Goal: Information Seeking & Learning: Learn about a topic

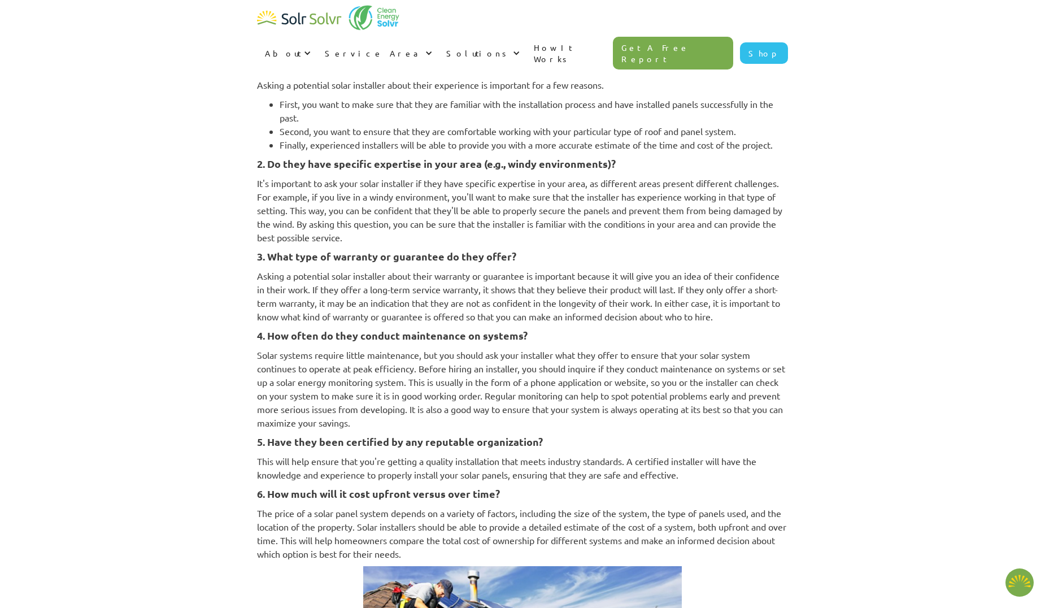
scroll to position [961, 0]
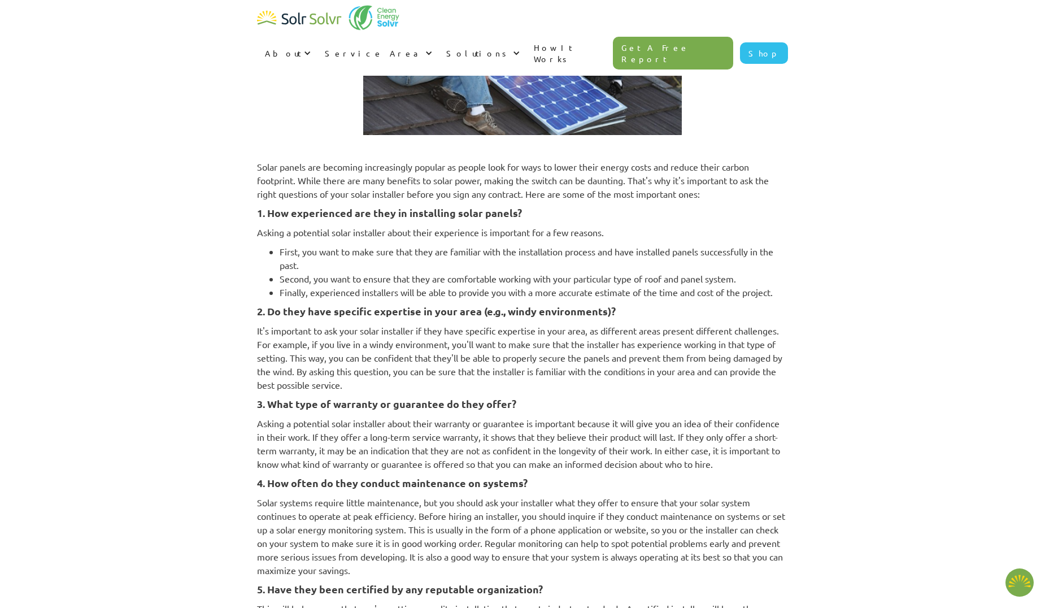
type textarea "x"
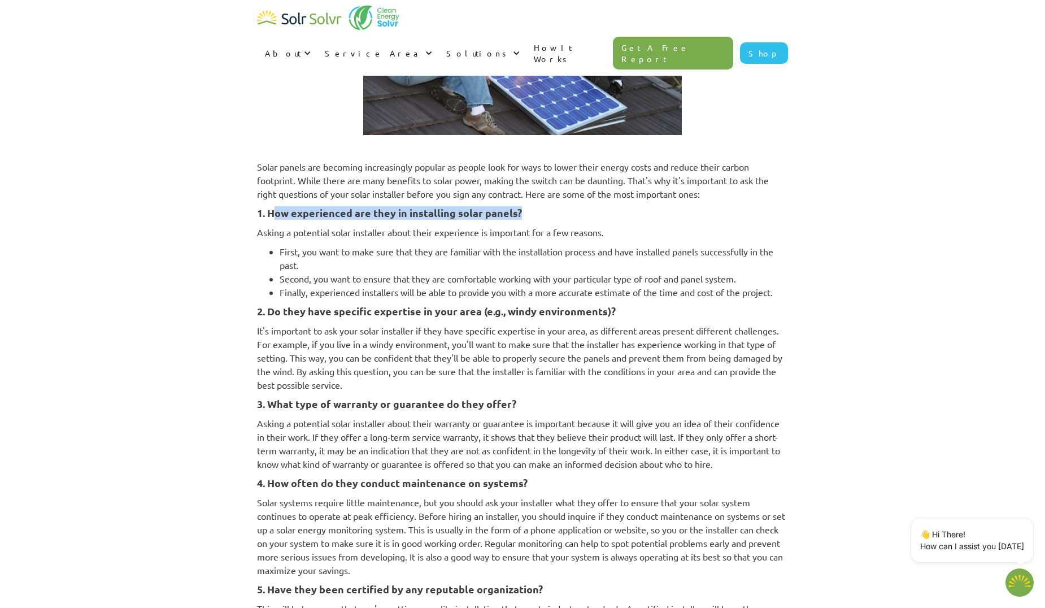
drag, startPoint x: 274, startPoint y: 218, endPoint x: 551, endPoint y: 217, distance: 277.4
click at [551, 217] on h4 "1. How experienced are they in installing solar panels?" at bounding box center [522, 213] width 531 height 14
drag, startPoint x: 551, startPoint y: 217, endPoint x: 852, endPoint y: 181, distance: 302.1
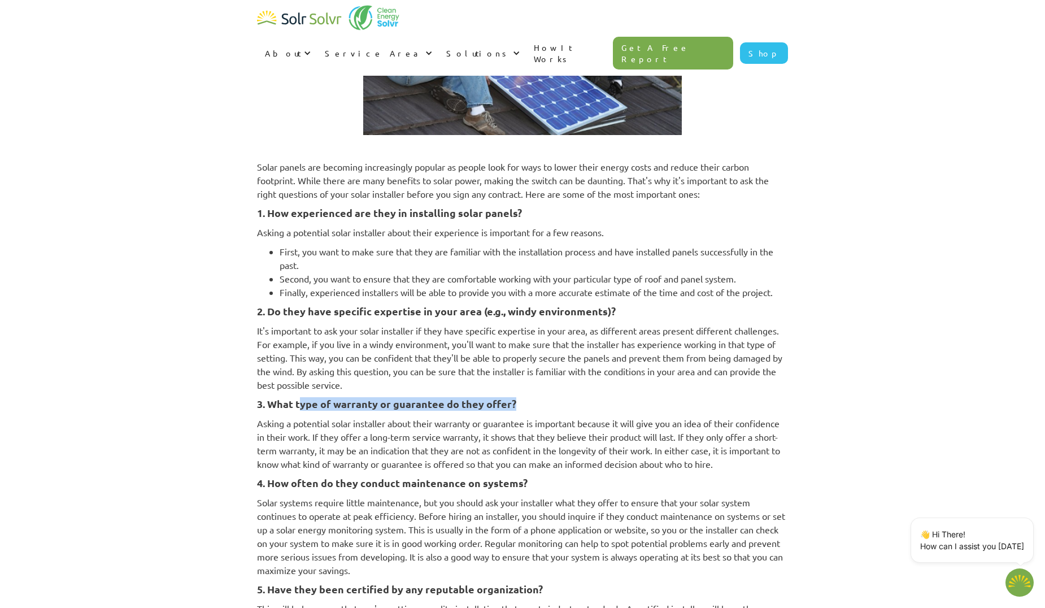
drag, startPoint x: 353, startPoint y: 403, endPoint x: 518, endPoint y: 403, distance: 164.4
click at [518, 403] on h4 "3. What type of warranty or guarantee do they offer?" at bounding box center [522, 404] width 531 height 14
click at [671, 385] on p "It's important to ask your solar installer if they have specific expertise in y…" at bounding box center [522, 358] width 531 height 68
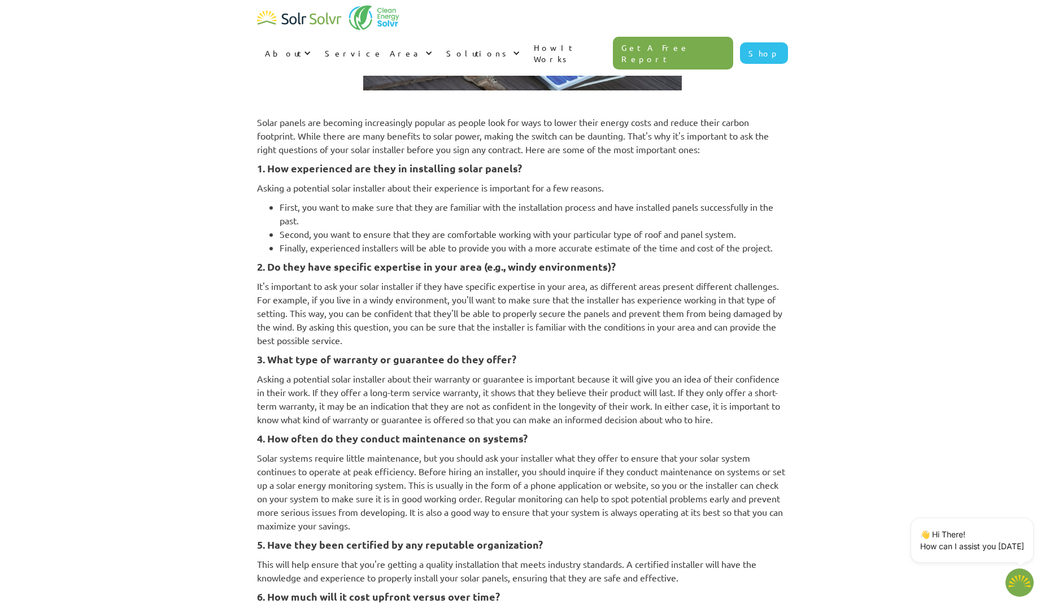
scroll to position [1074, 0]
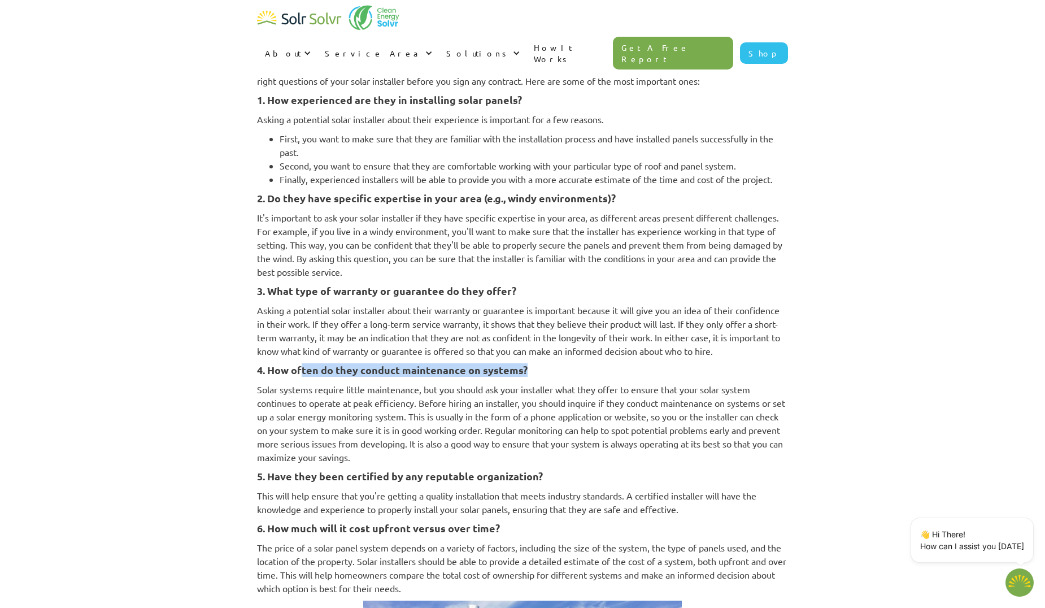
drag, startPoint x: 303, startPoint y: 367, endPoint x: 547, endPoint y: 373, distance: 243.6
click at [547, 373] on h4 "4. How often do they conduct maintenance on systems?" at bounding box center [522, 370] width 531 height 14
drag, startPoint x: 547, startPoint y: 373, endPoint x: 659, endPoint y: 373, distance: 112.4
click at [659, 373] on h4 "4. How often do they conduct maintenance on systems?" at bounding box center [522, 370] width 531 height 14
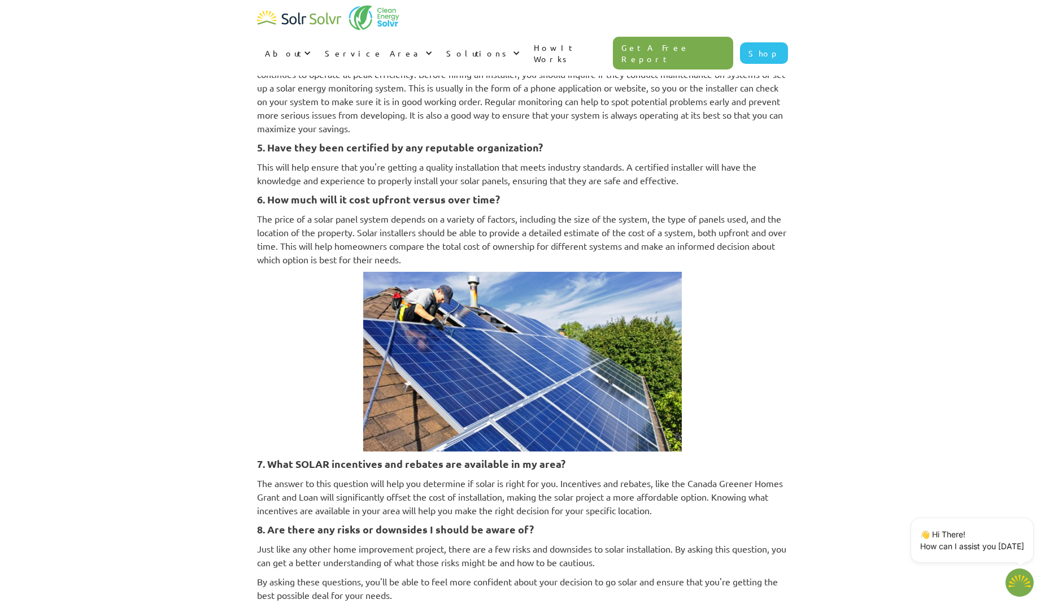
scroll to position [1695, 0]
